Goal: Find specific page/section: Find specific page/section

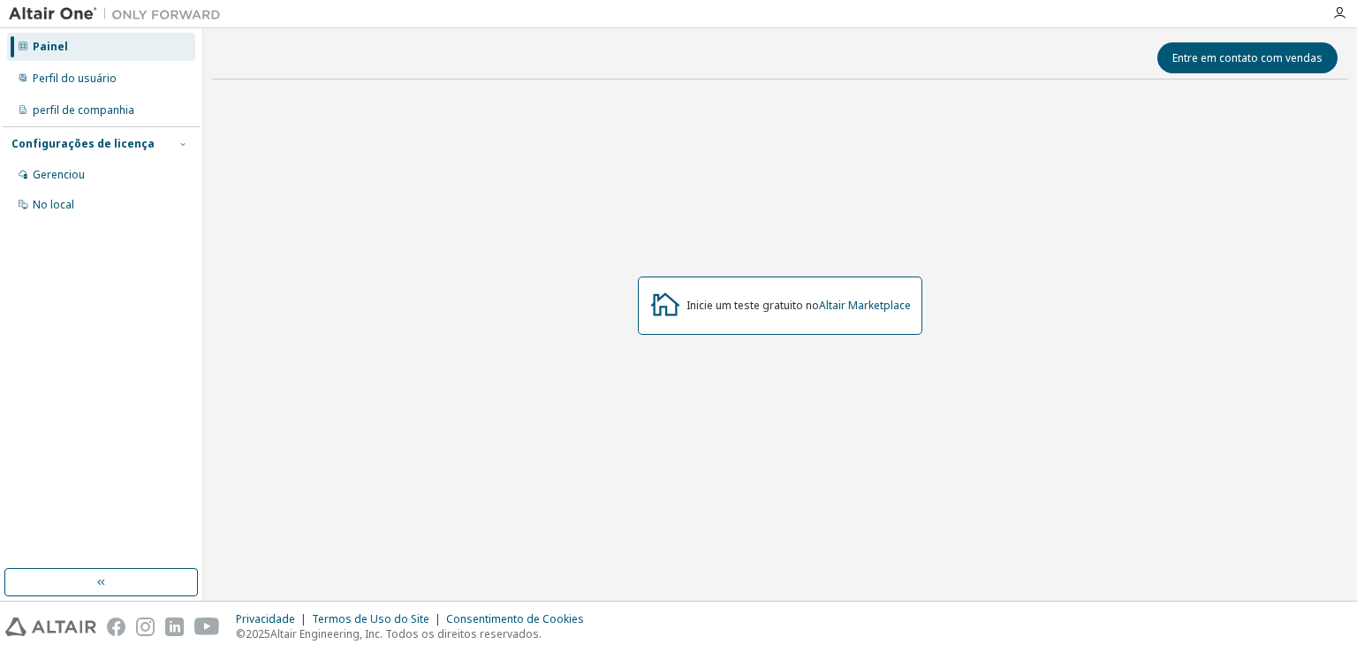
click at [776, 22] on div at bounding box center [776, 13] width 1092 height 27
click at [874, 307] on font "Altair Marketplace" at bounding box center [865, 305] width 92 height 15
